Goal: Obtain resource: Download file/media

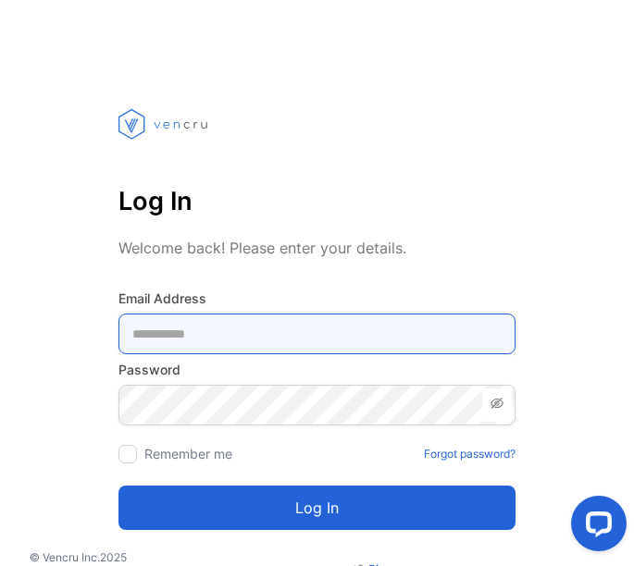
type Address-inputemail "**********"
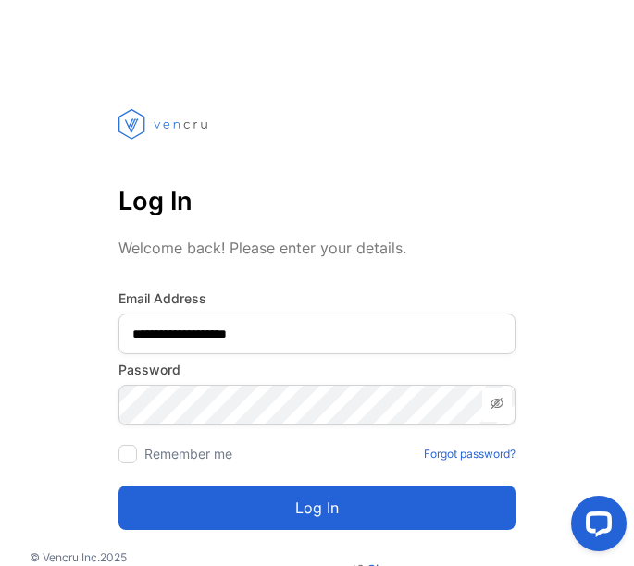
click at [273, 509] on button "Log in" at bounding box center [316, 508] width 397 height 44
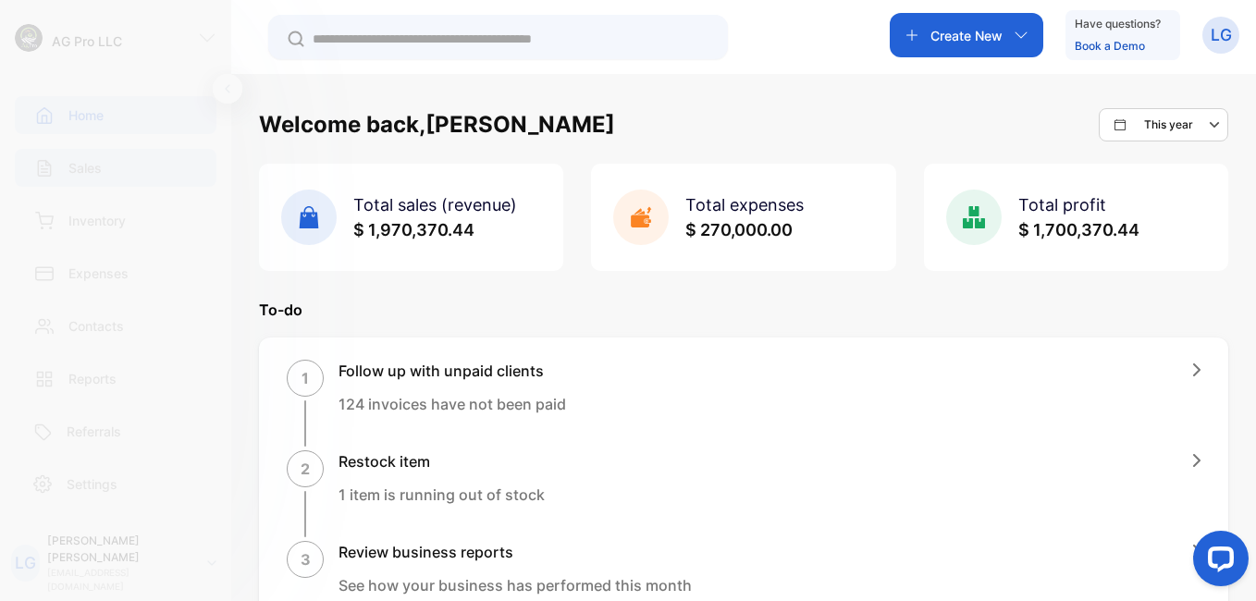
click at [68, 166] on div "Sales" at bounding box center [66, 167] width 72 height 19
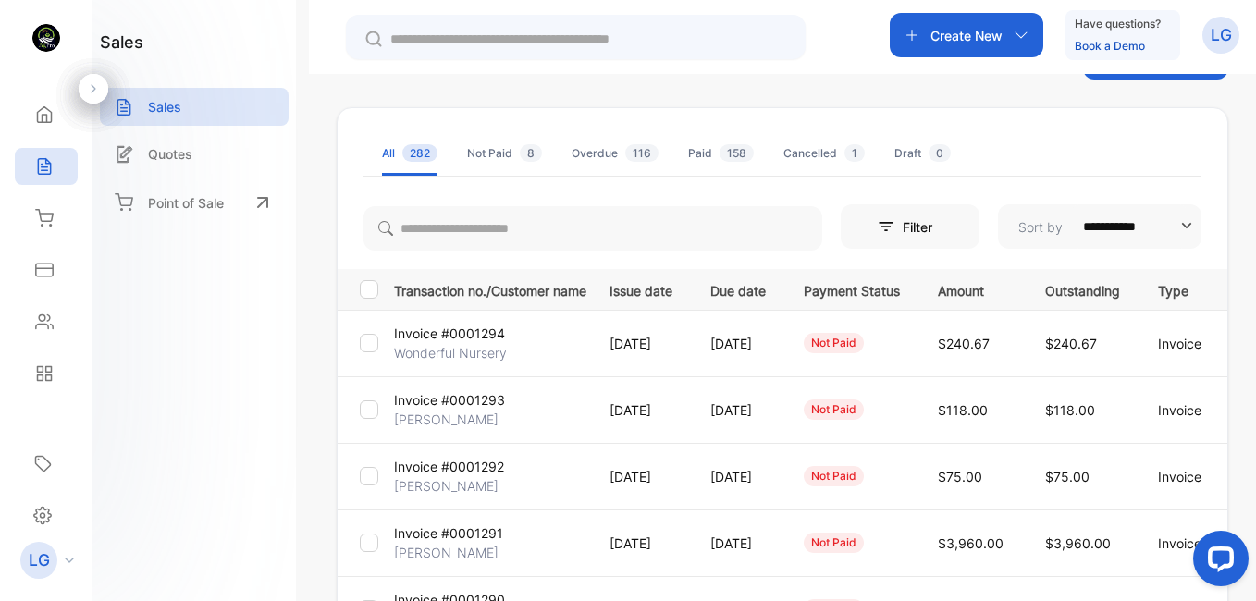
scroll to position [79, 0]
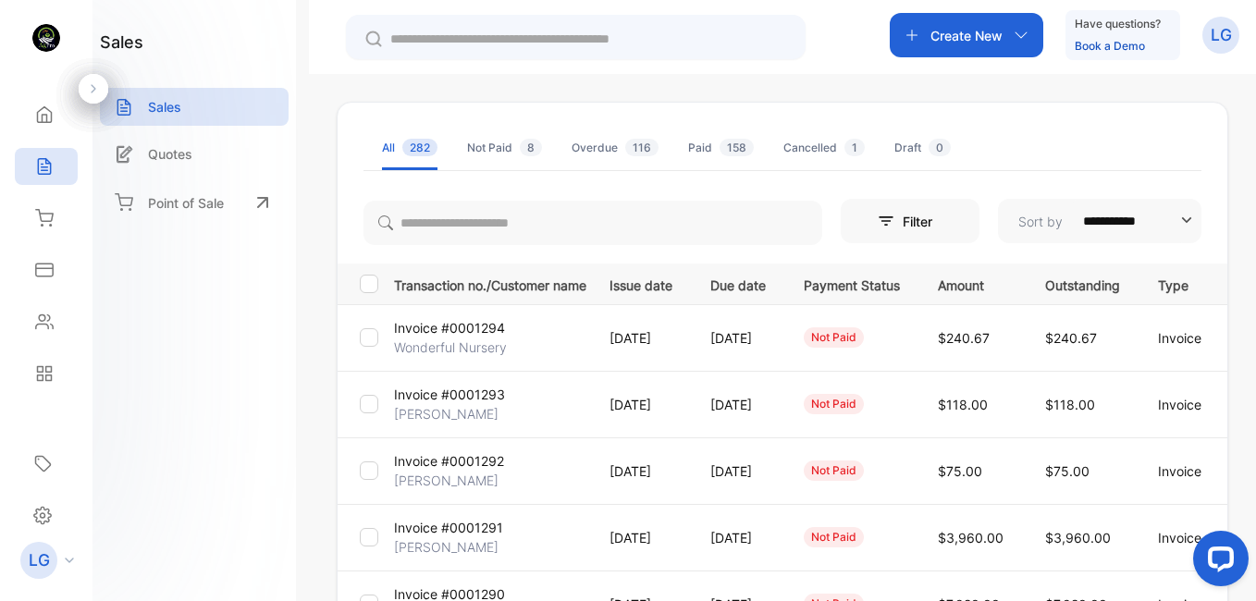
click at [473, 350] on p "Wonderful Nursery" at bounding box center [450, 347] width 113 height 19
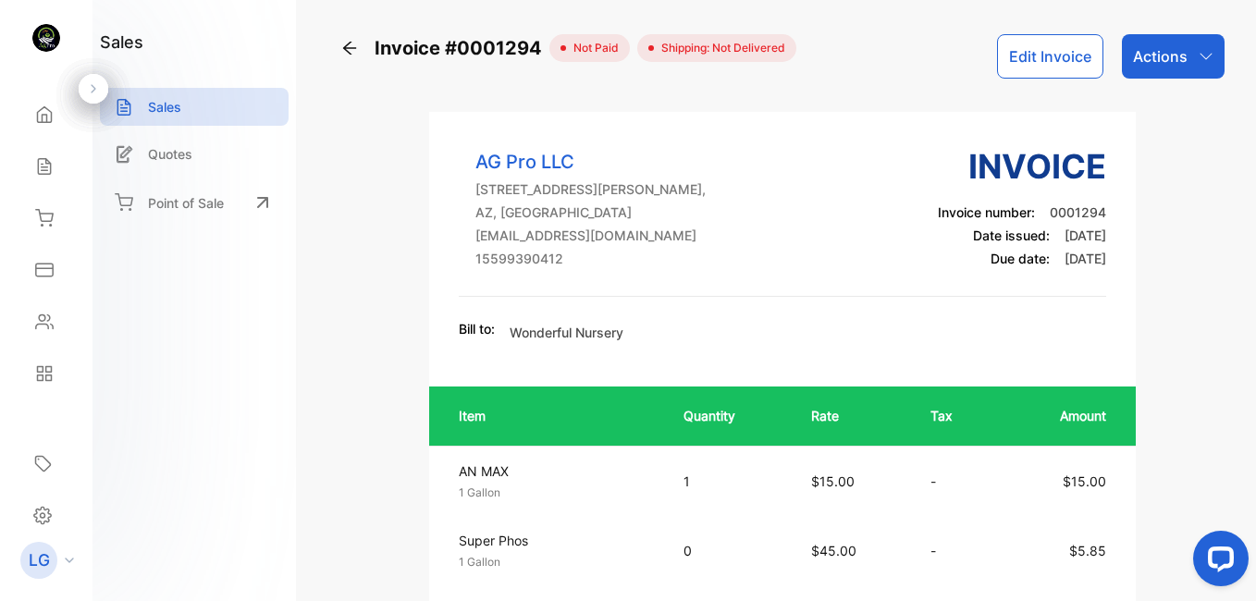
click at [633, 35] on div "Actions" at bounding box center [1173, 56] width 103 height 44
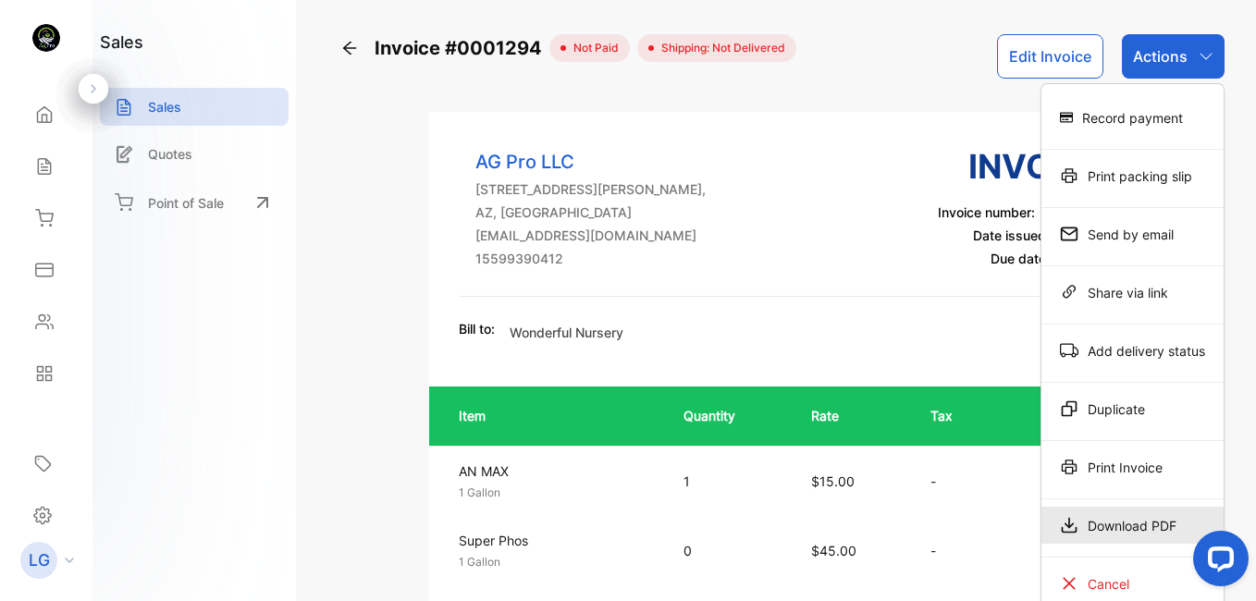
click at [633, 536] on div "Download PDF" at bounding box center [1132, 525] width 182 height 37
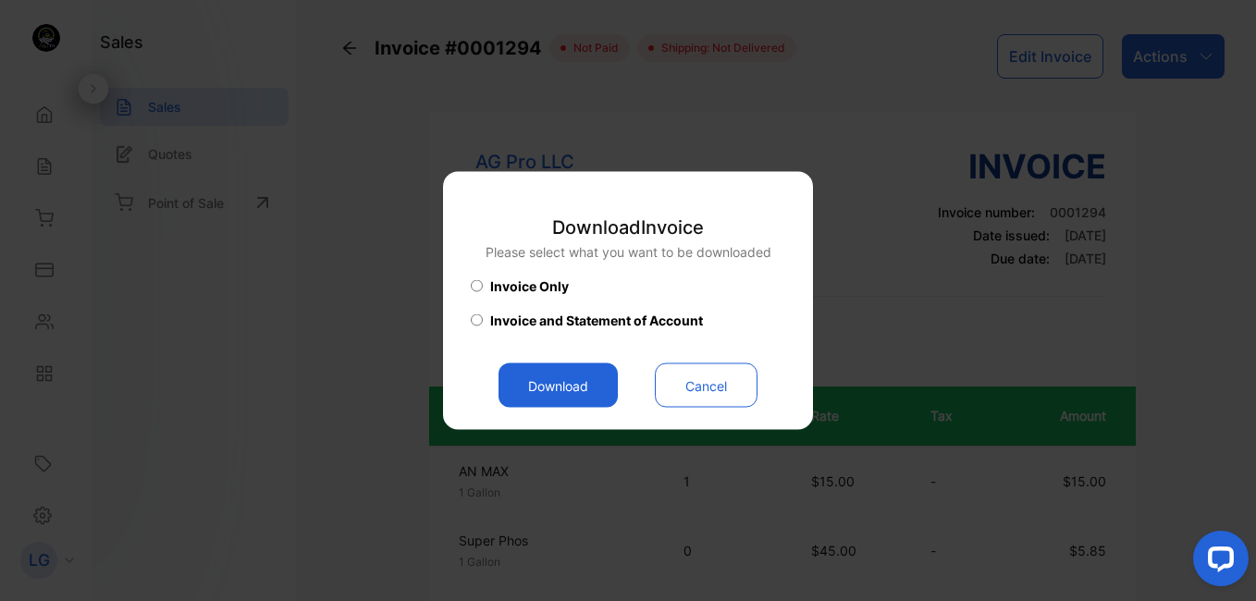
click at [578, 400] on button "Download" at bounding box center [557, 385] width 119 height 44
